Goal: Task Accomplishment & Management: Complete application form

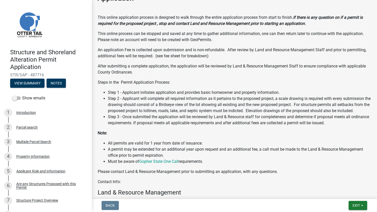
scroll to position [229, 0]
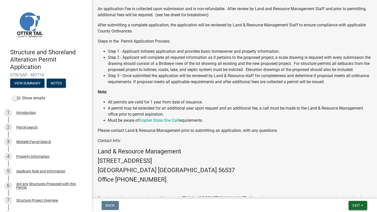
click at [360, 204] on button "Exit" at bounding box center [357, 205] width 19 height 9
click at [345, 193] on button "Save & Exit" at bounding box center [346, 193] width 41 height 12
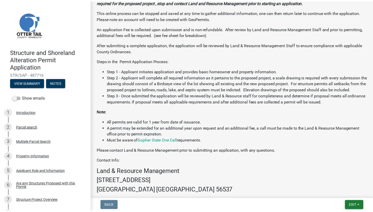
scroll to position [200, 0]
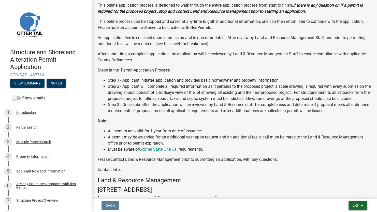
click at [352, 204] on span "Exit" at bounding box center [355, 206] width 7 height 4
click at [343, 192] on button "Save & Exit" at bounding box center [346, 193] width 41 height 12
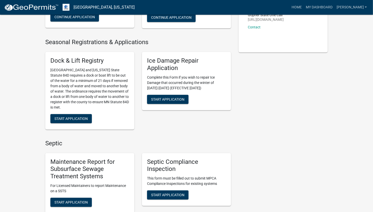
scroll to position [102, 0]
